Goal: Transaction & Acquisition: Purchase product/service

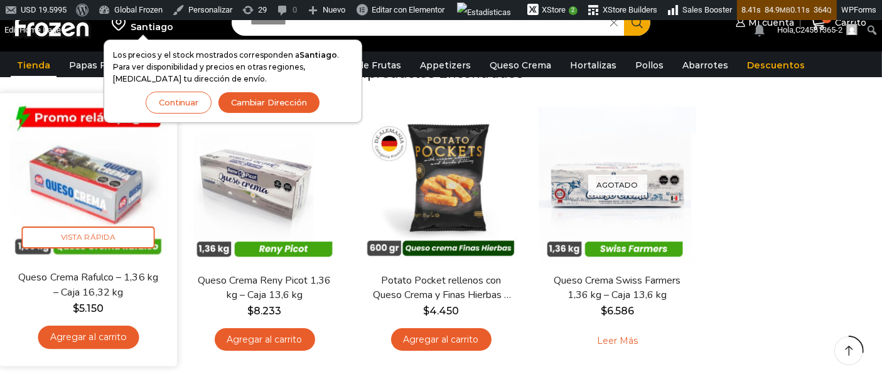
click at [110, 166] on img at bounding box center [88, 181] width 159 height 159
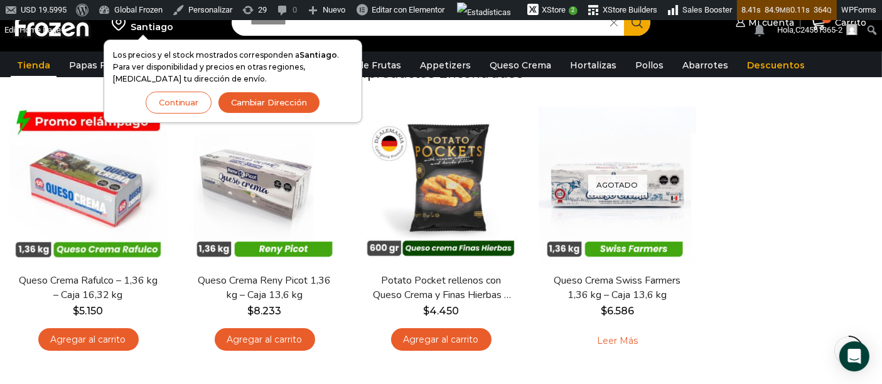
click at [193, 105] on button "Continuar" at bounding box center [179, 103] width 66 height 22
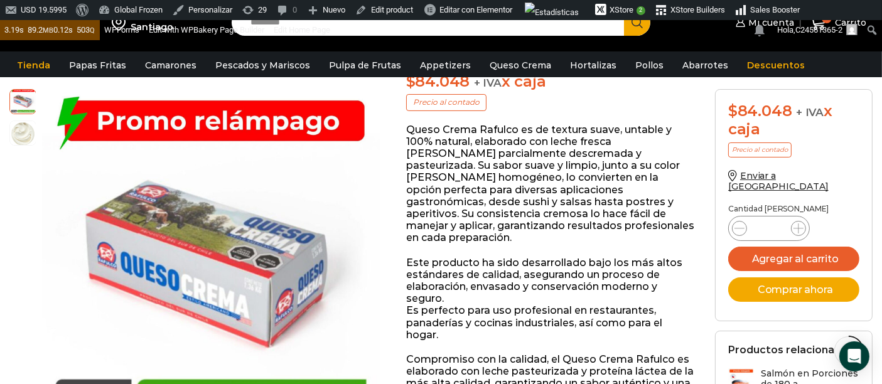
scroll to position [210, 0]
